Goal: Information Seeking & Learning: Find specific page/section

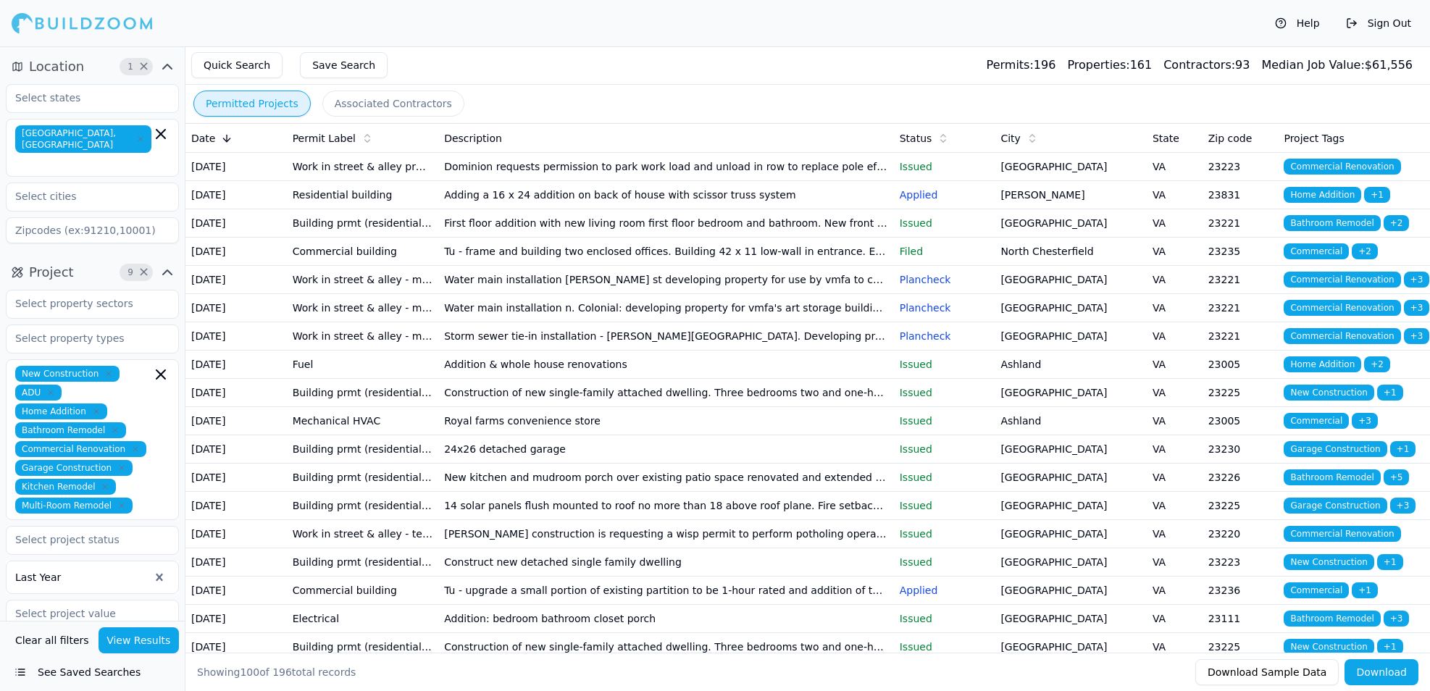
click at [228, 209] on td "[DATE]" at bounding box center [235, 195] width 101 height 28
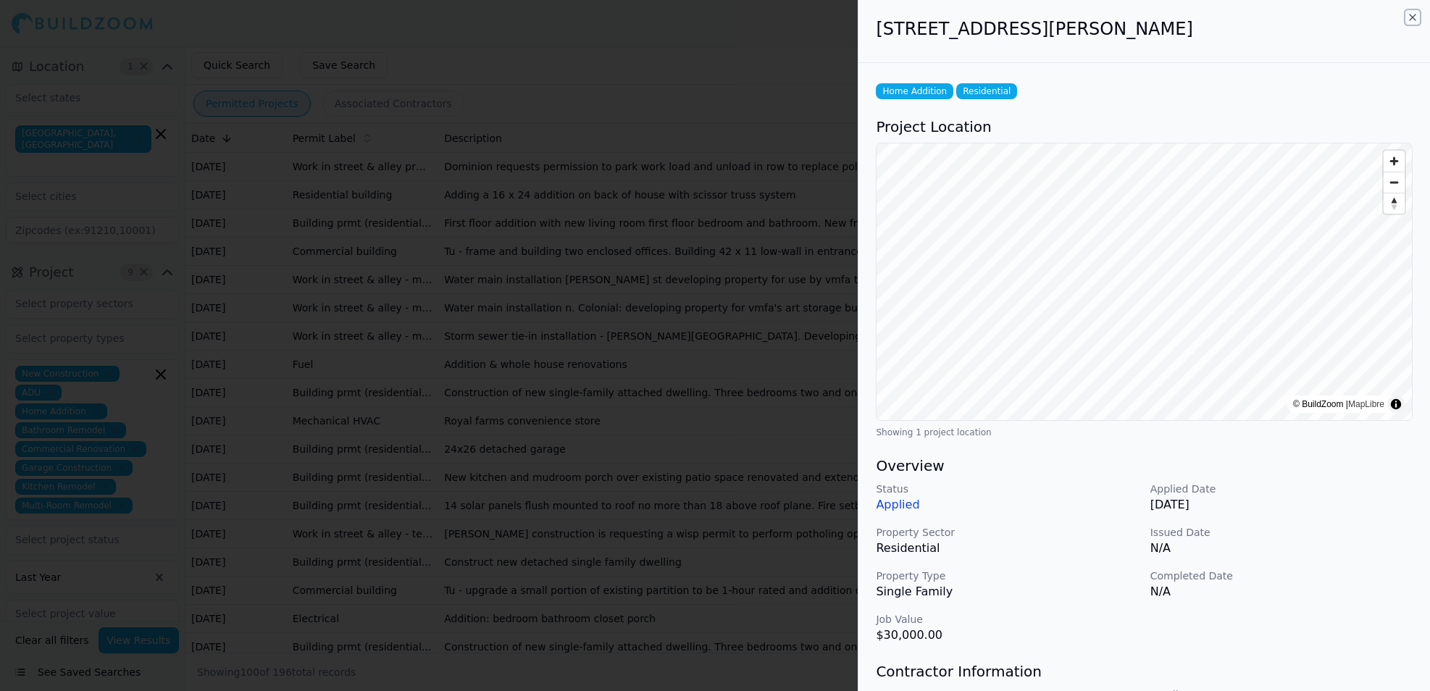
click at [1414, 17] on icon "button" at bounding box center [1413, 18] width 12 height 12
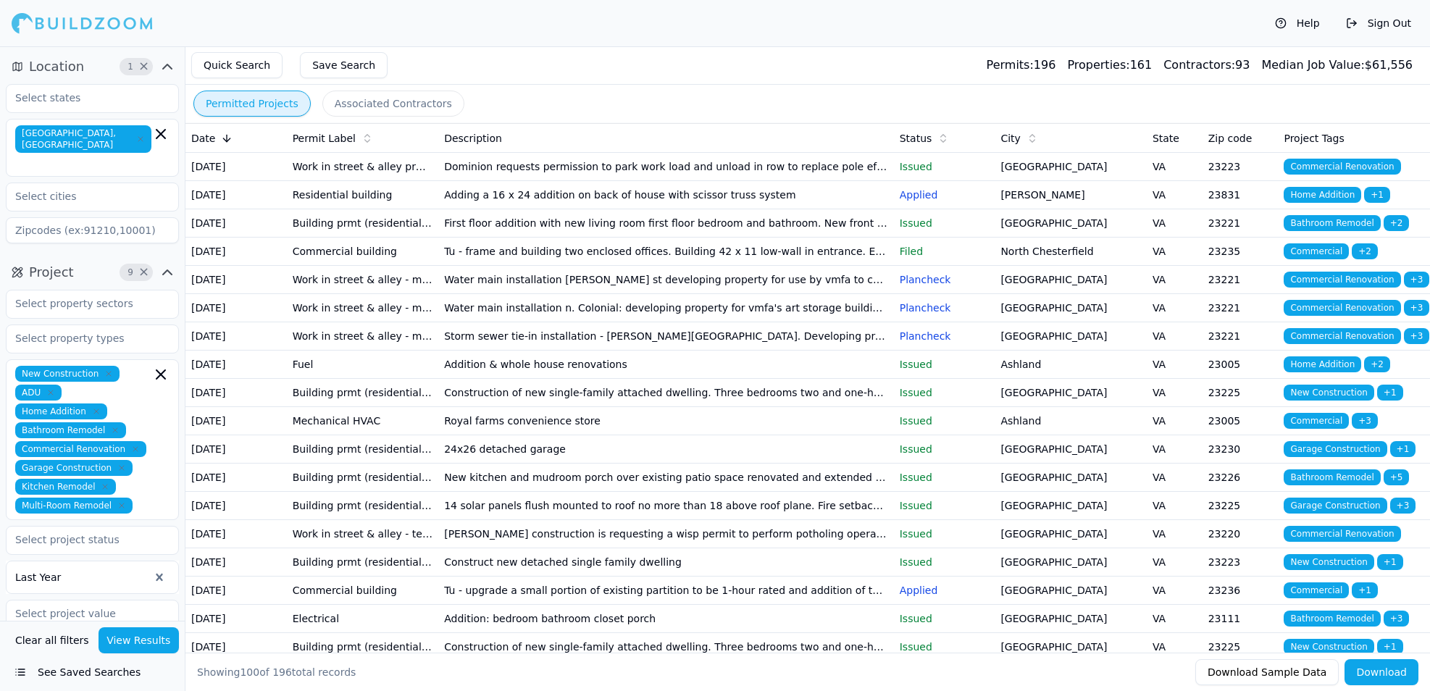
click at [322, 238] on td "Building prmt (residential) - addition" at bounding box center [363, 223] width 152 height 28
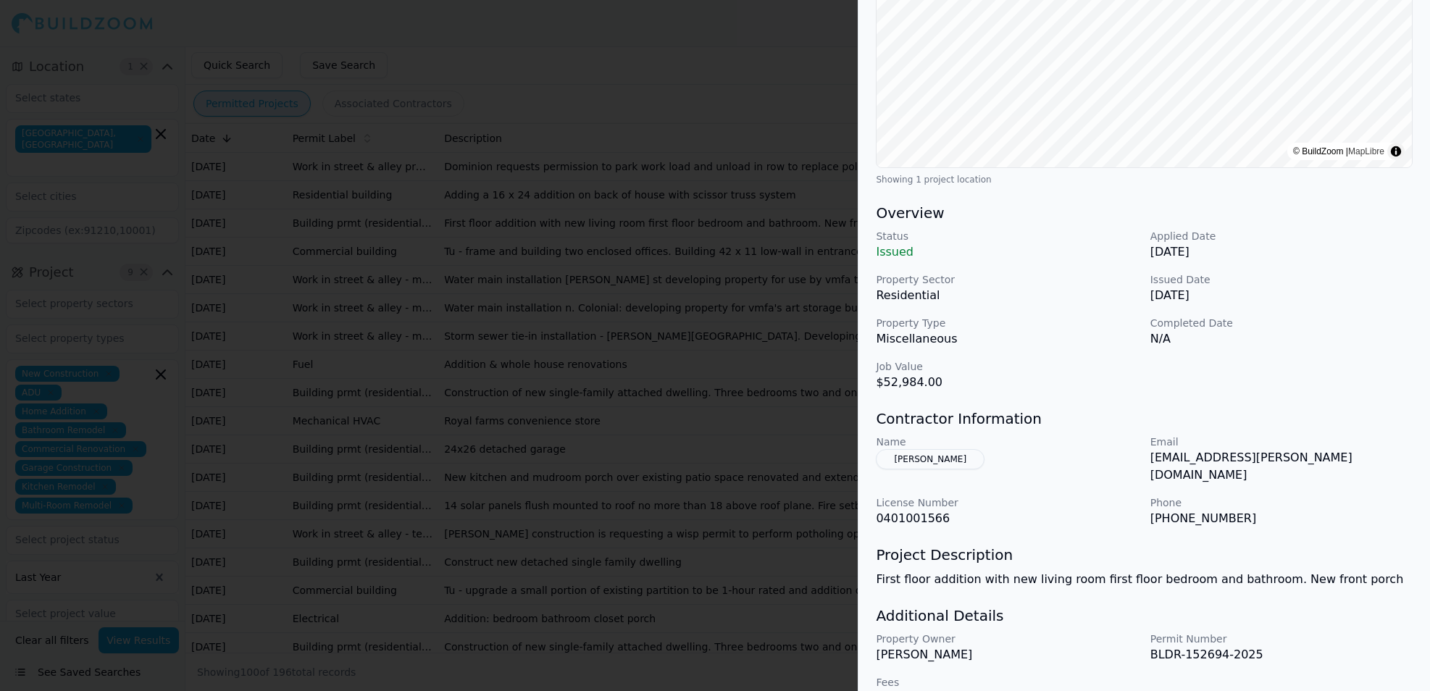
scroll to position [272, 0]
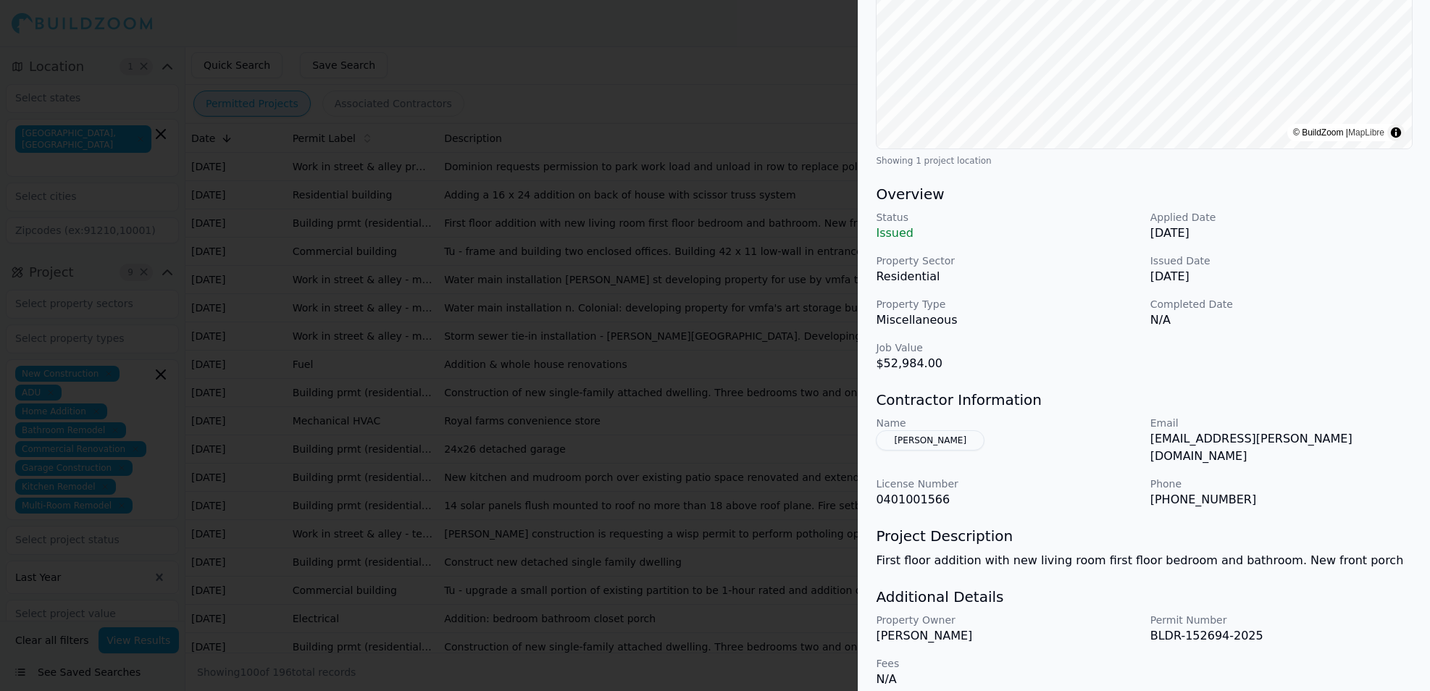
click at [924, 444] on button "[PERSON_NAME]" at bounding box center [930, 440] width 109 height 20
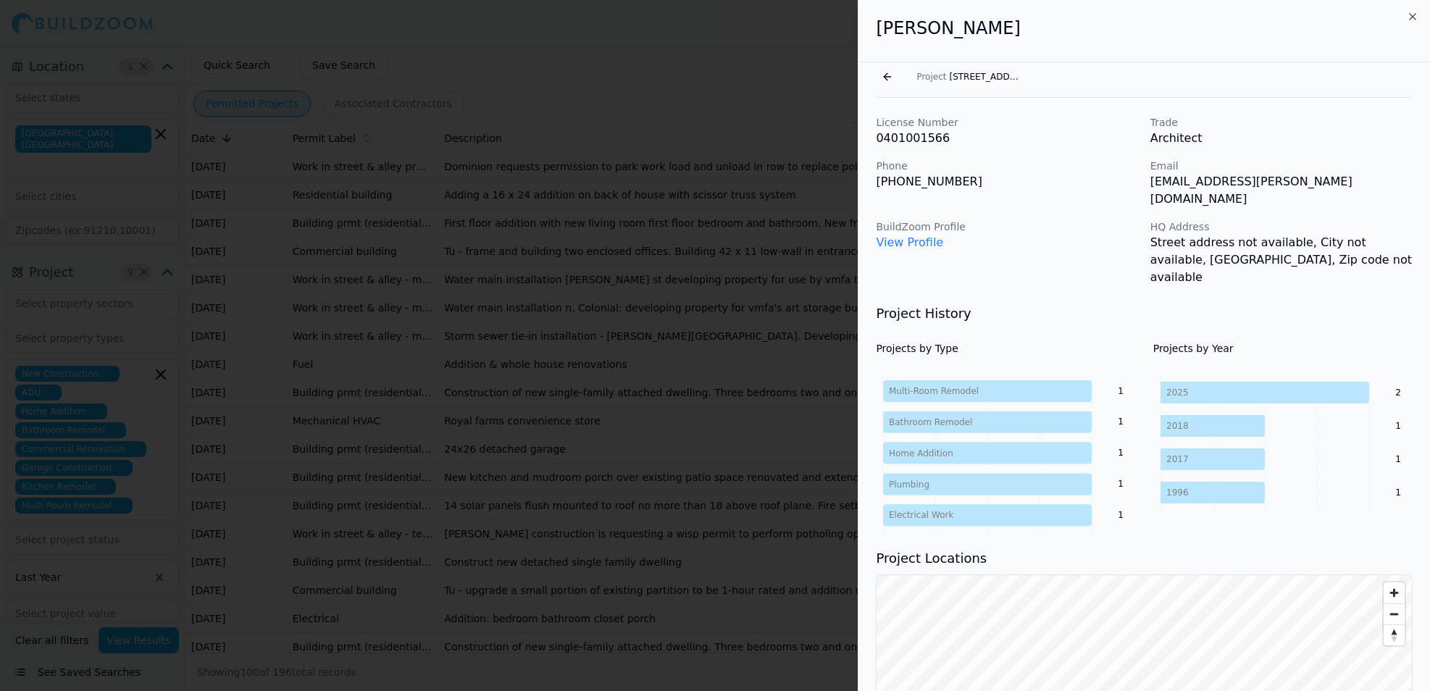
scroll to position [0, 0]
click at [982, 78] on span "[STREET_ADDRESS][PERSON_NAME]" at bounding box center [985, 78] width 72 height 12
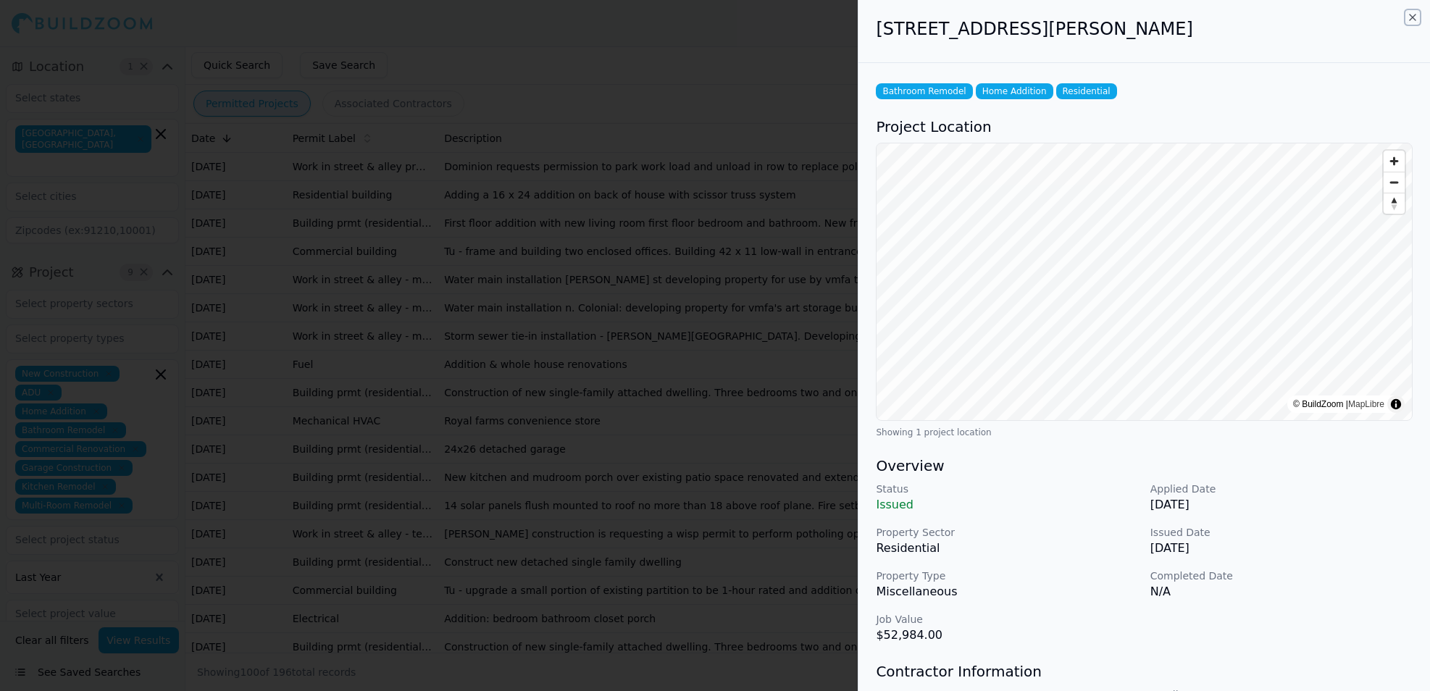
click at [1408, 17] on icon "button" at bounding box center [1413, 18] width 12 height 12
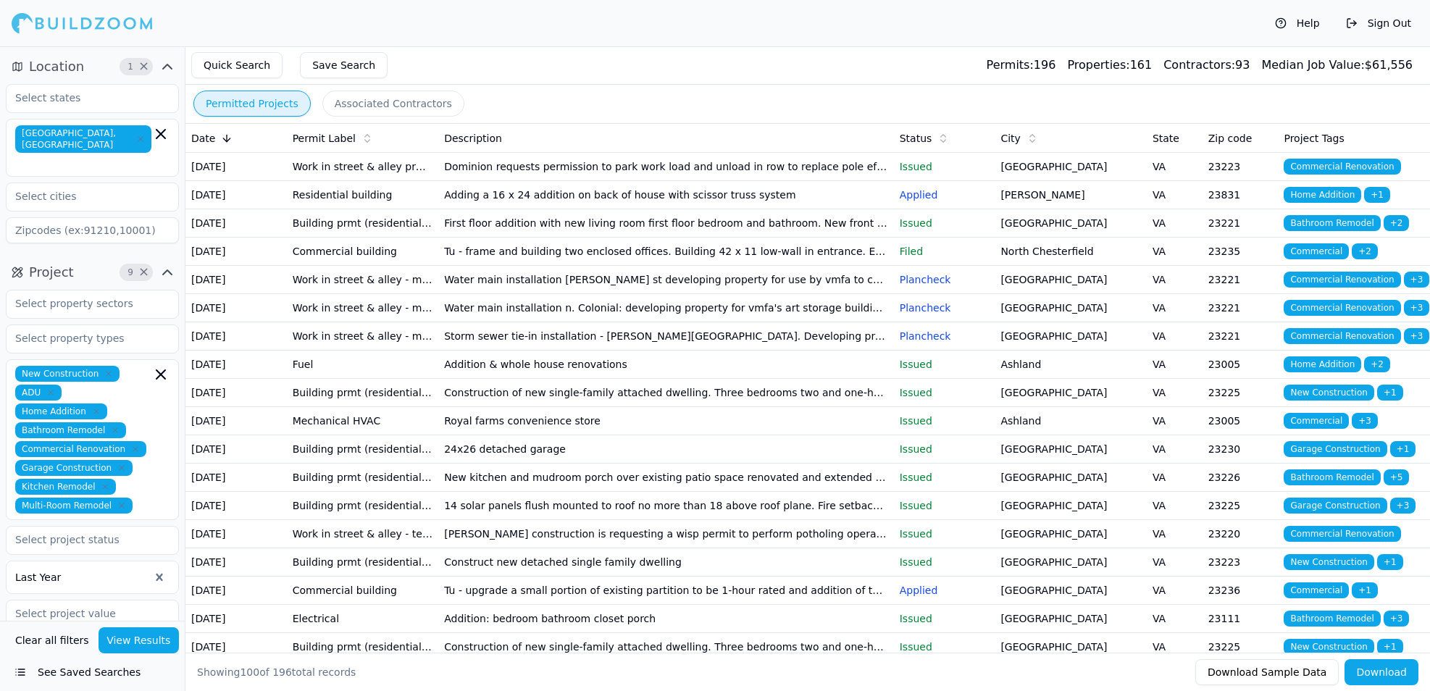
click at [296, 379] on td "Fuel" at bounding box center [363, 365] width 152 height 28
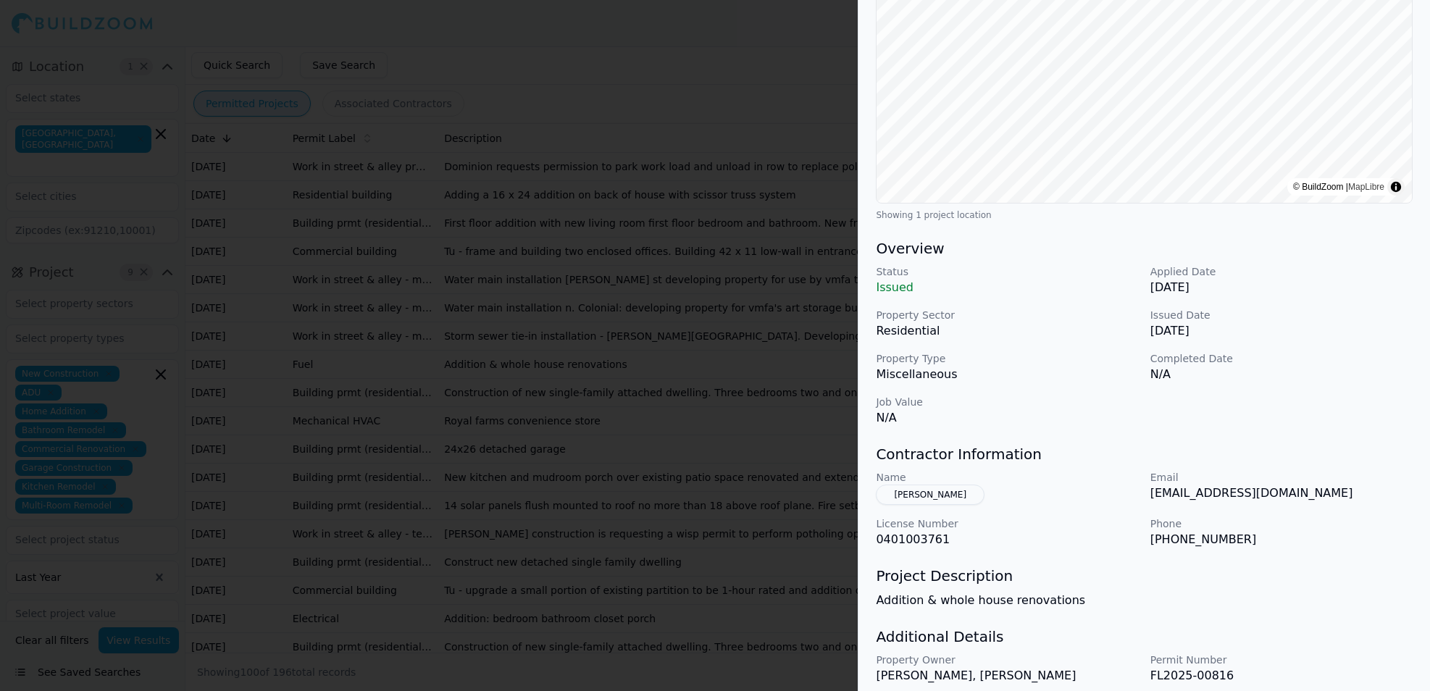
scroll to position [272, 0]
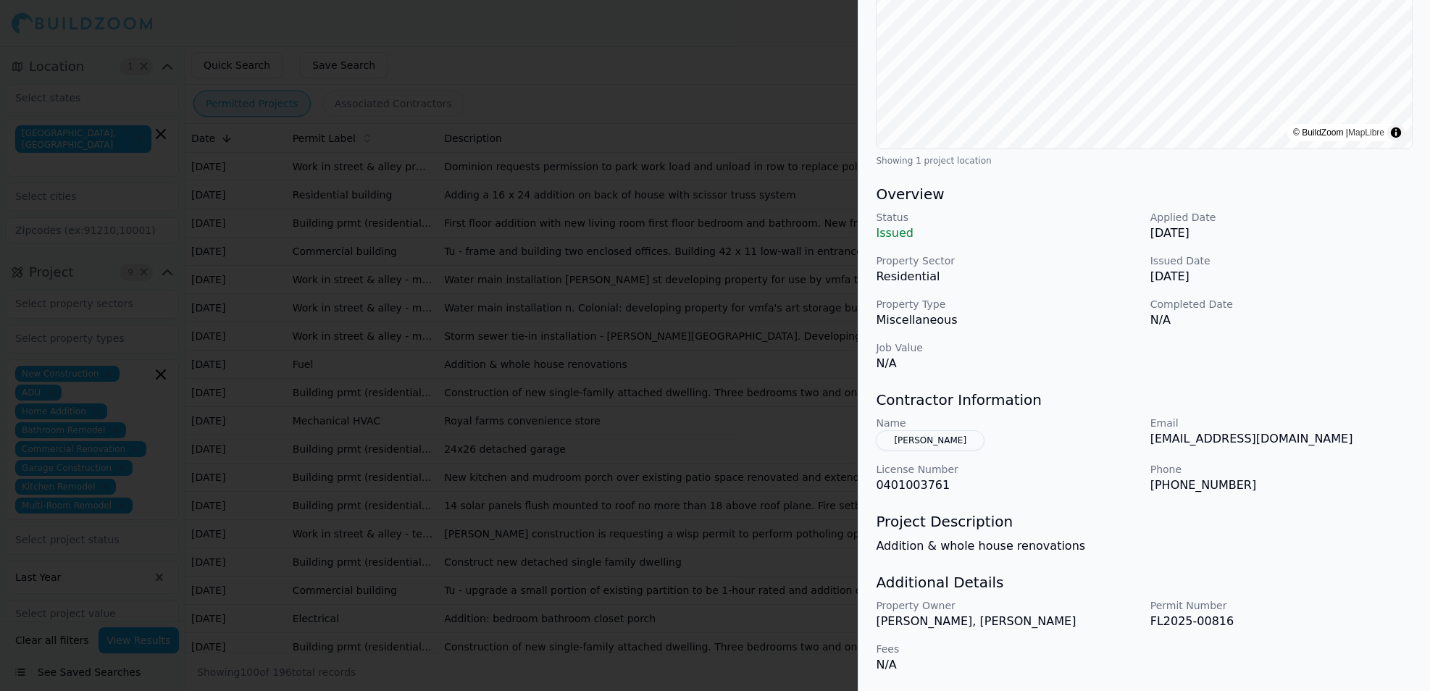
click at [944, 433] on button "[PERSON_NAME]" at bounding box center [930, 440] width 109 height 20
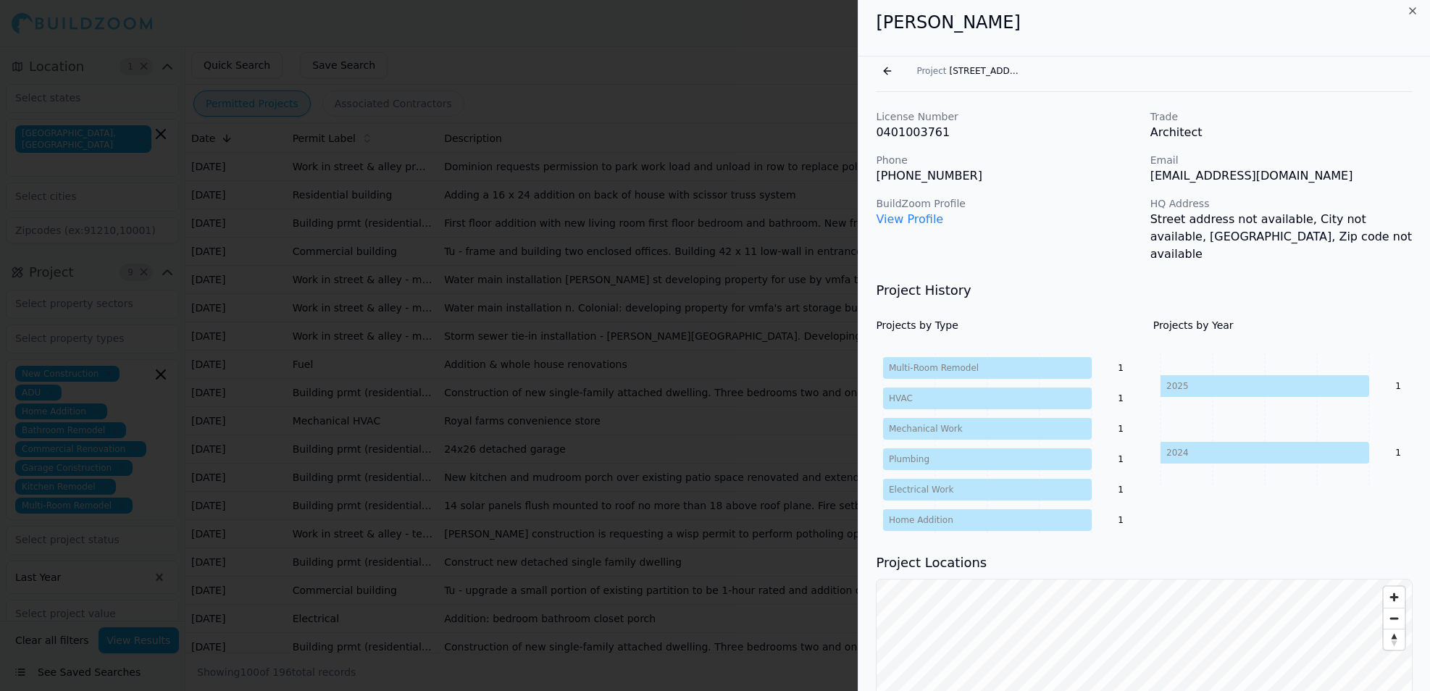
scroll to position [0, 0]
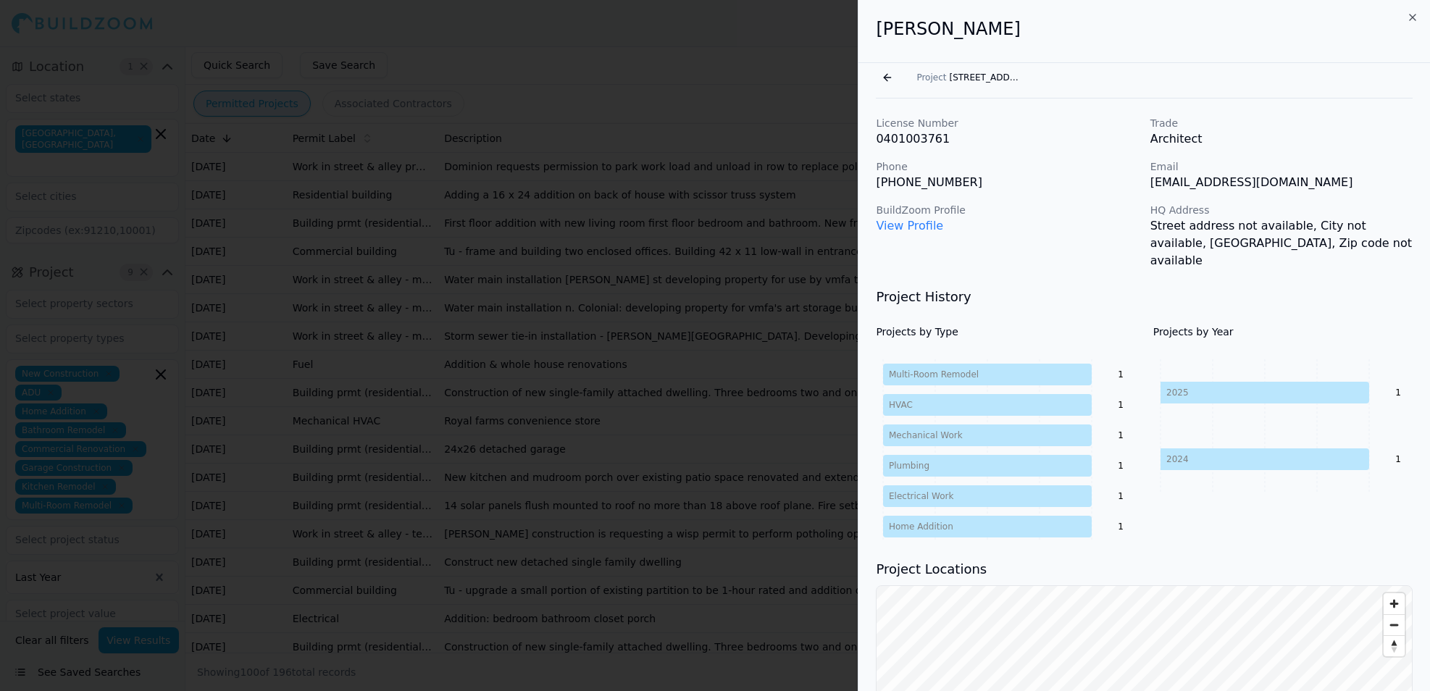
click at [886, 78] on button "Go back" at bounding box center [887, 77] width 23 height 23
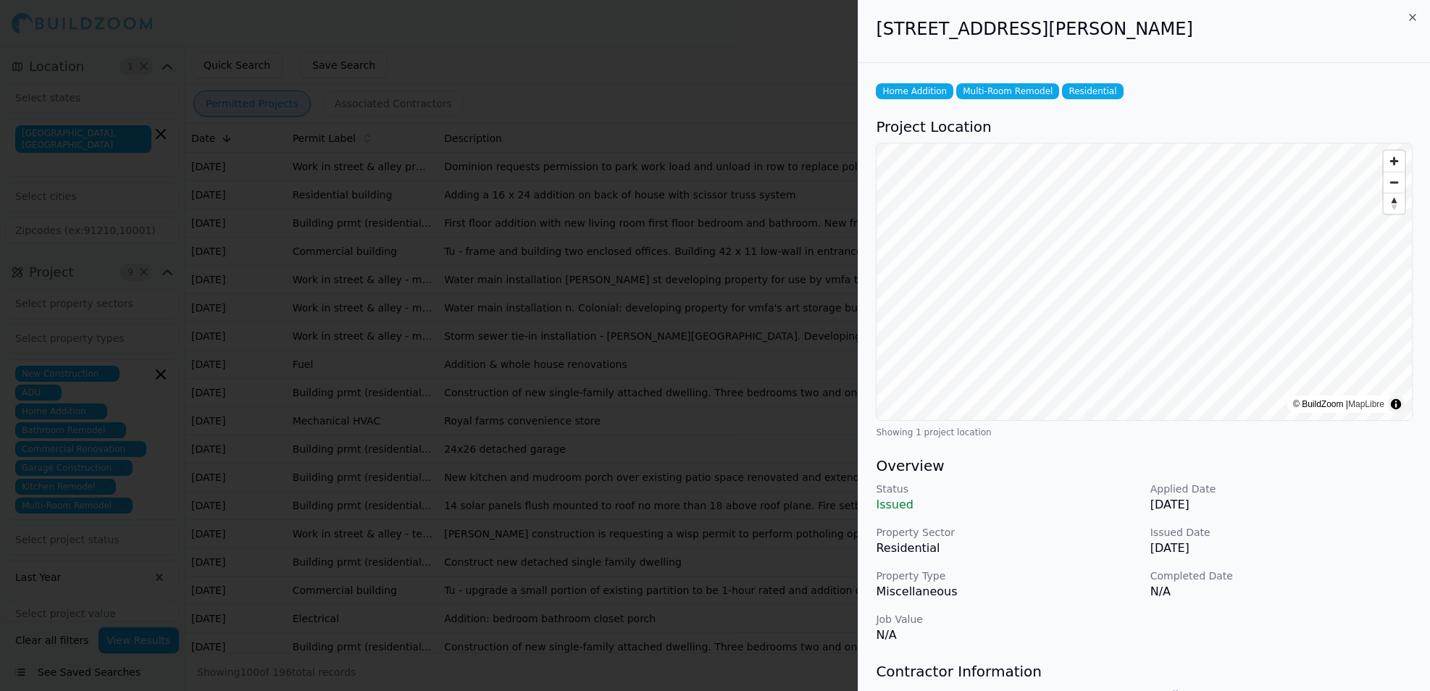
click at [617, 83] on div at bounding box center [715, 345] width 1430 height 691
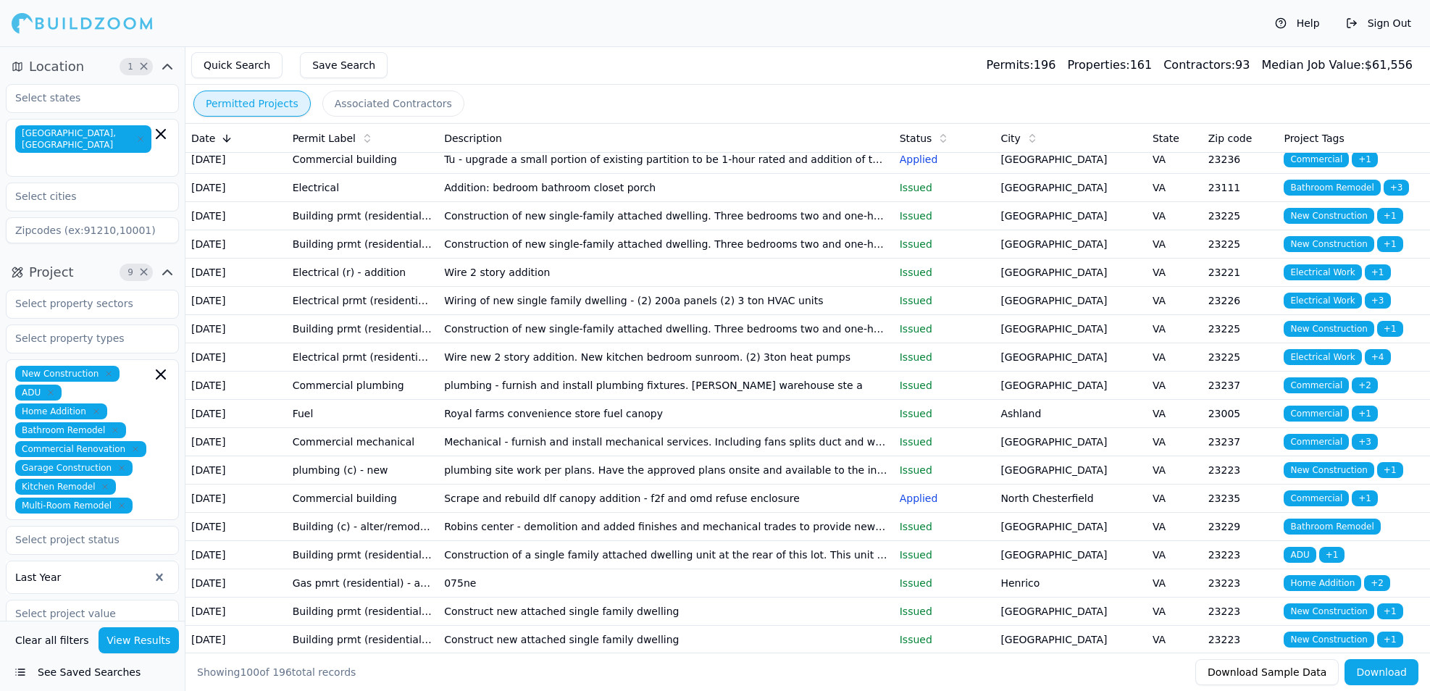
scroll to position [435, 0]
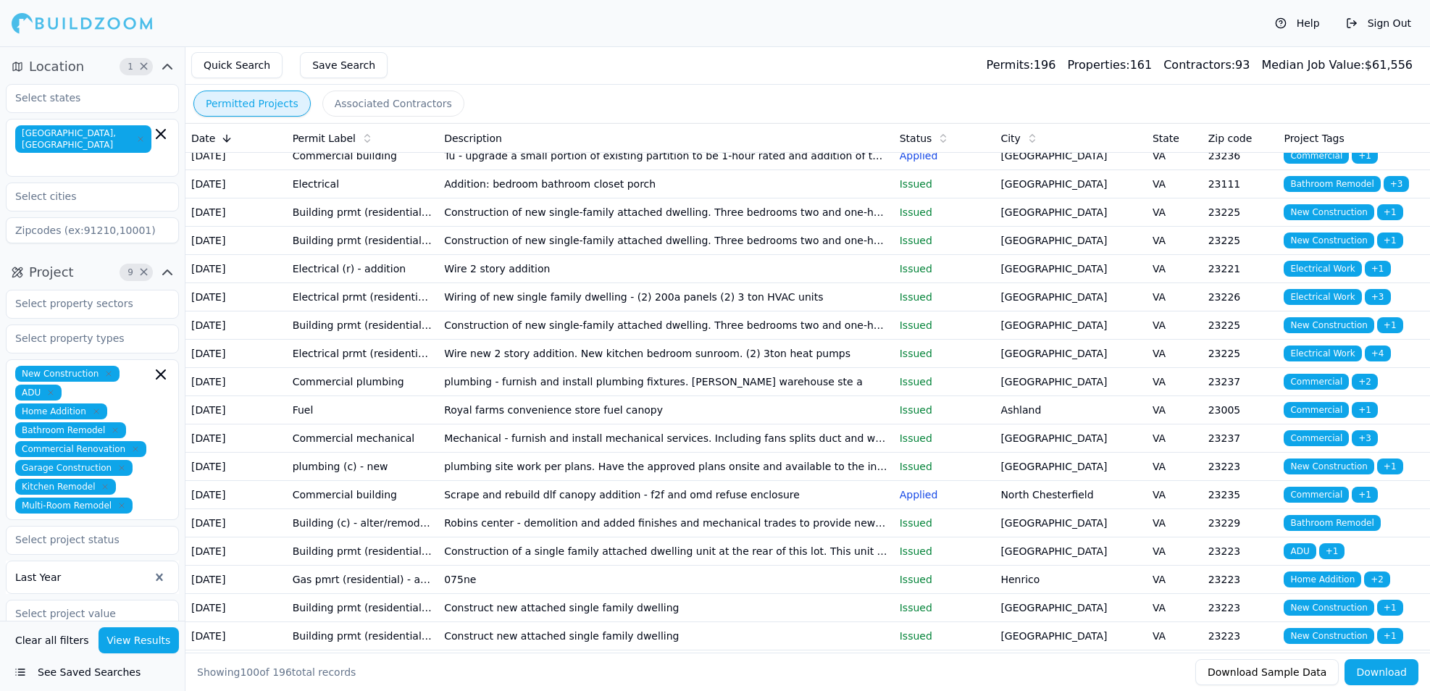
click at [314, 227] on td "Building prmt (residential) - new" at bounding box center [363, 213] width 152 height 28
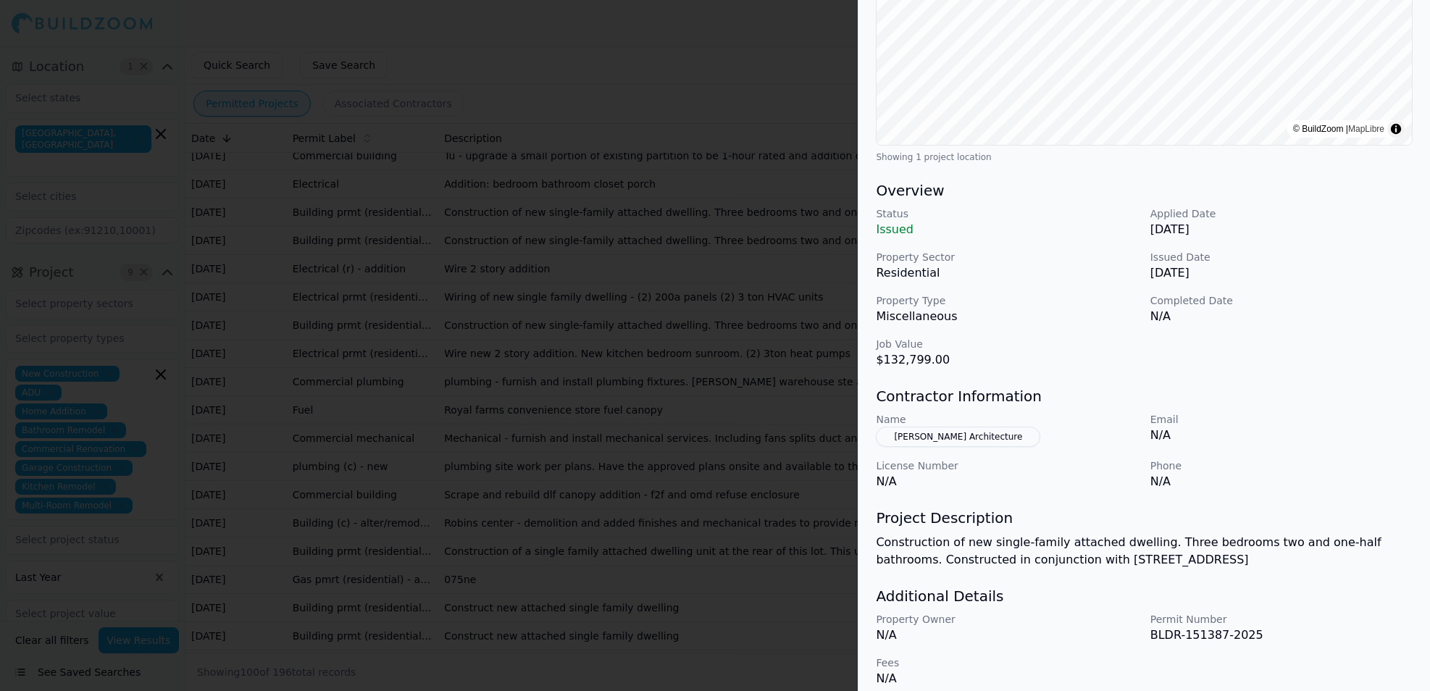
scroll to position [289, 0]
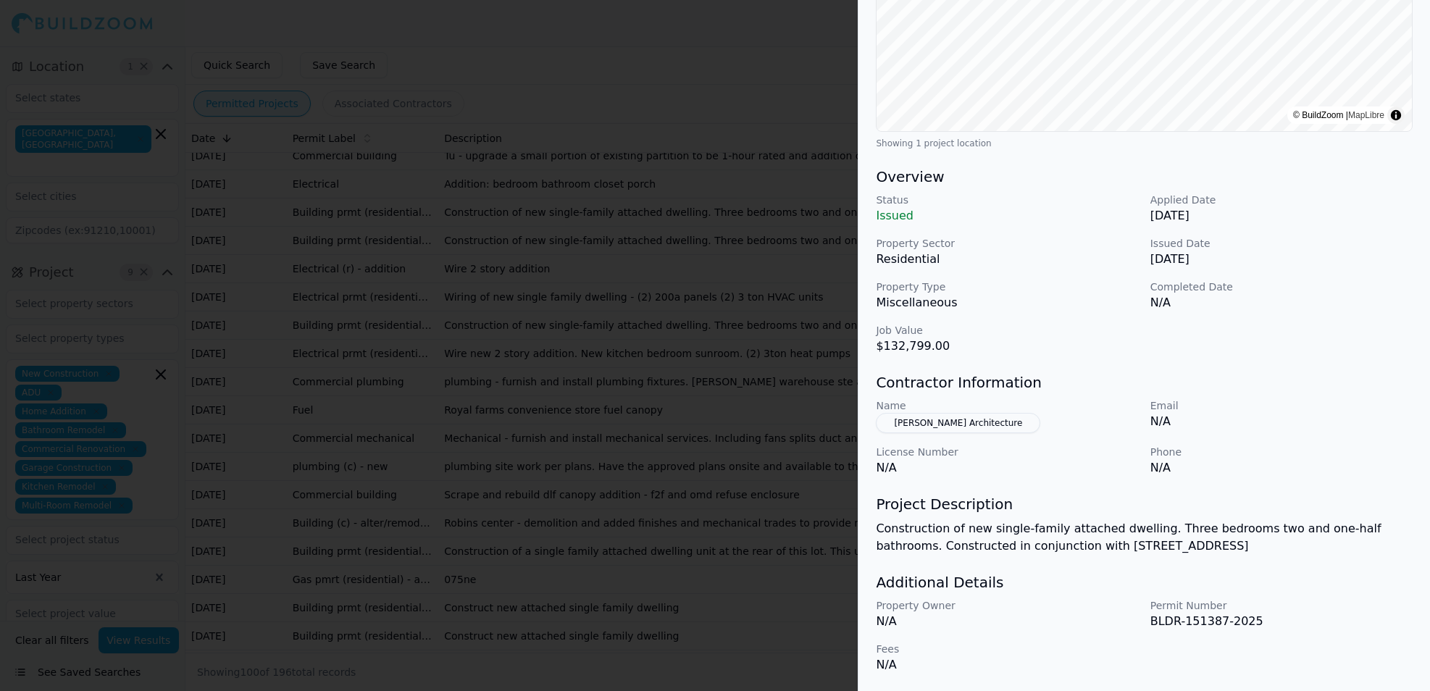
click at [975, 422] on button "[PERSON_NAME] Architecture" at bounding box center [958, 423] width 164 height 20
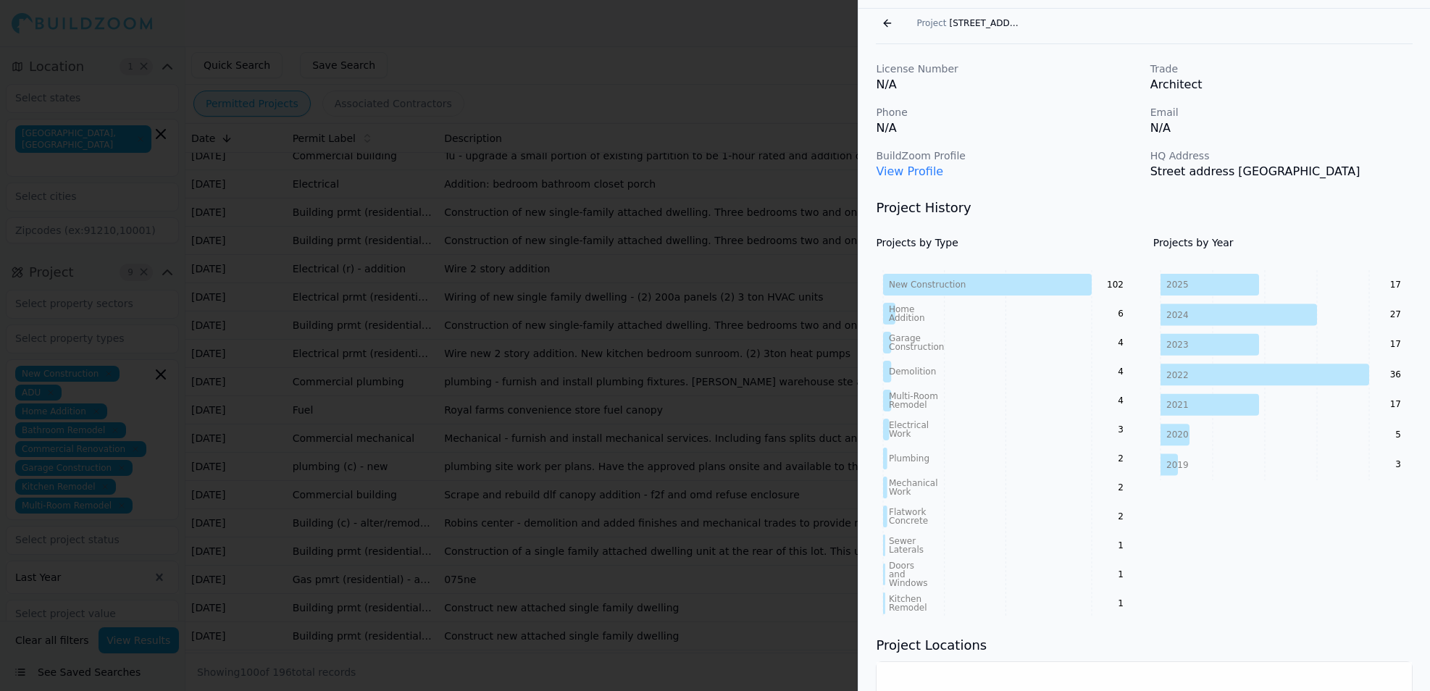
scroll to position [0, 0]
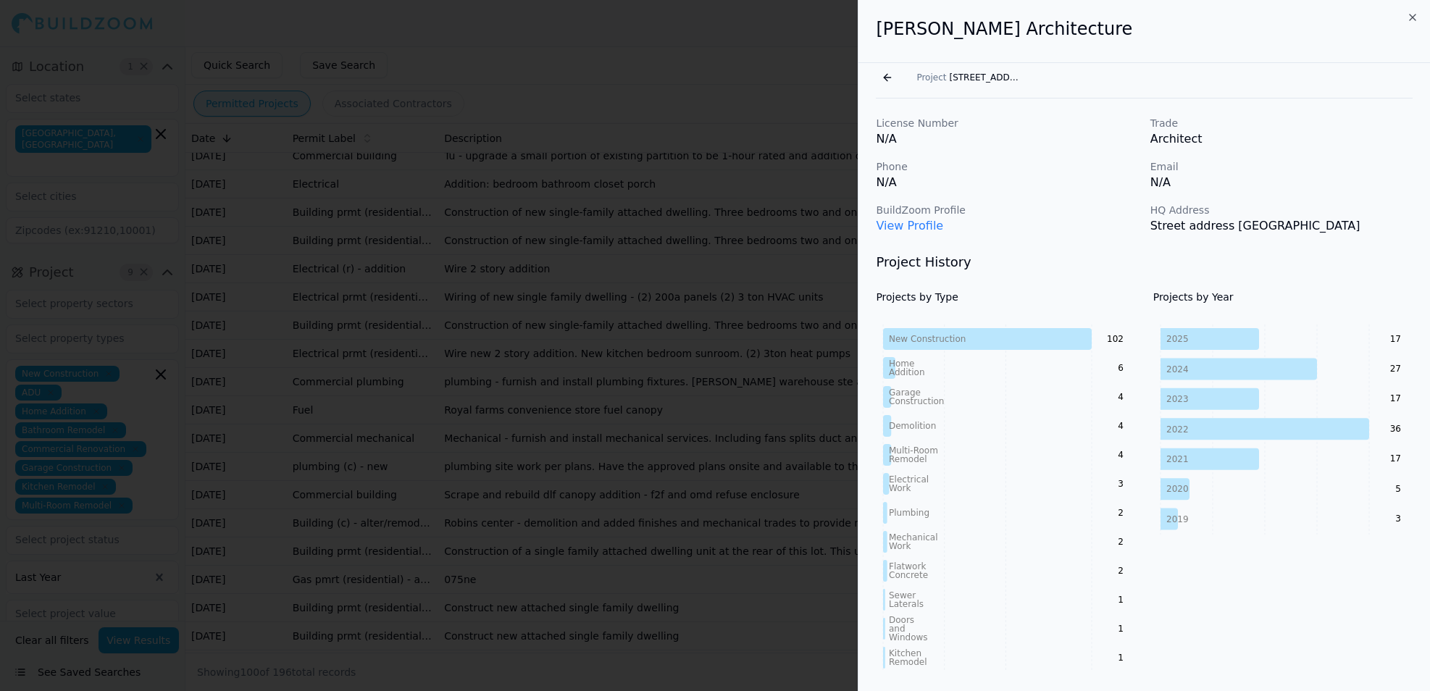
click at [920, 224] on link "View Profile" at bounding box center [909, 226] width 67 height 14
